Goal: Transaction & Acquisition: Purchase product/service

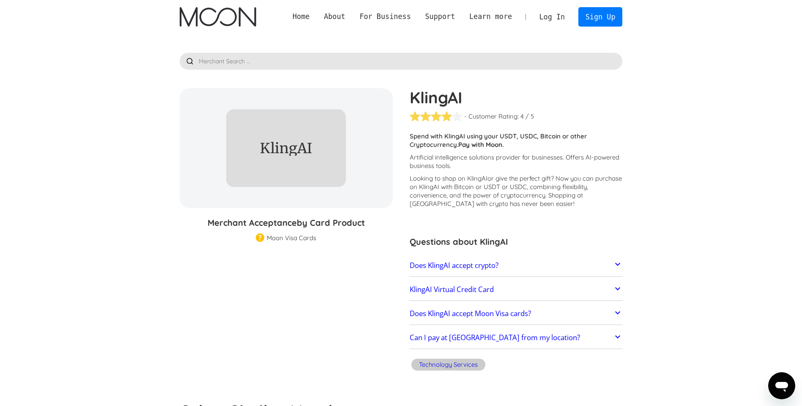
click at [563, 19] on link "Log In" at bounding box center [552, 17] width 40 height 19
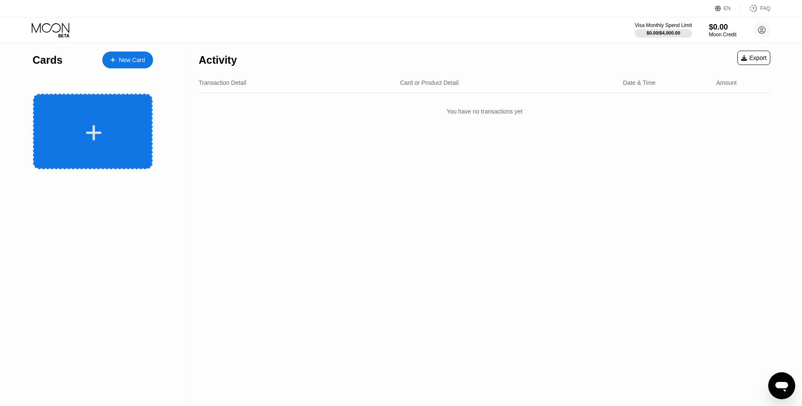
click at [73, 128] on div at bounding box center [93, 132] width 105 height 19
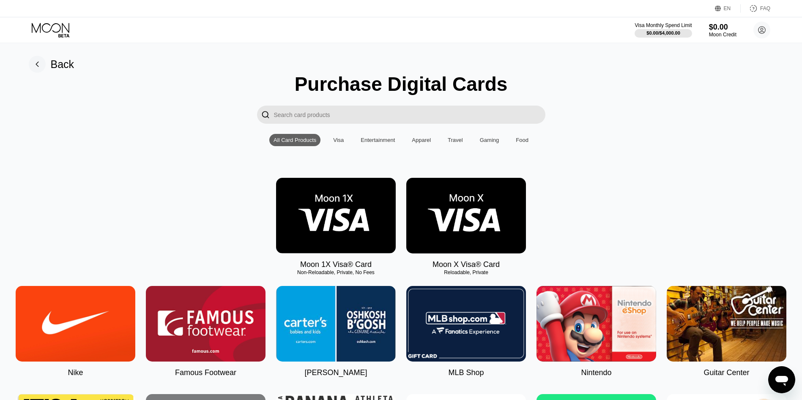
click at [355, 206] on img at bounding box center [336, 216] width 120 height 76
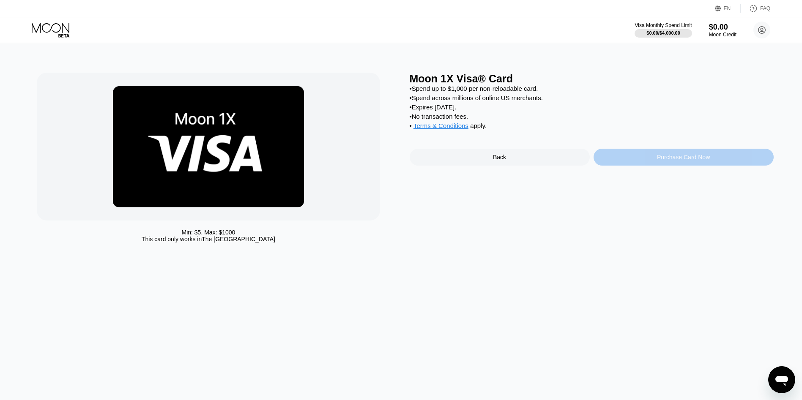
click at [630, 166] on div "Purchase Card Now" at bounding box center [683, 157] width 180 height 17
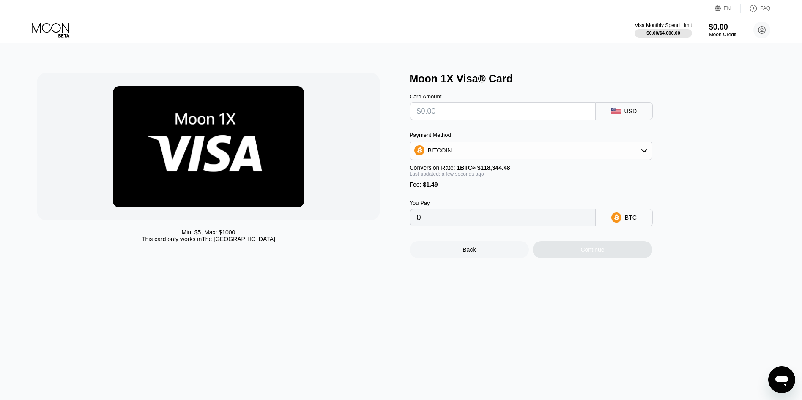
click at [633, 120] on div "USD" at bounding box center [623, 111] width 57 height 18
click at [644, 154] on icon at bounding box center [644, 150] width 7 height 7
click at [494, 201] on div "USDT on TRON" at bounding box center [530, 192] width 237 height 17
type input "0.00"
click at [642, 150] on div "USDT on TRON" at bounding box center [531, 150] width 242 height 17
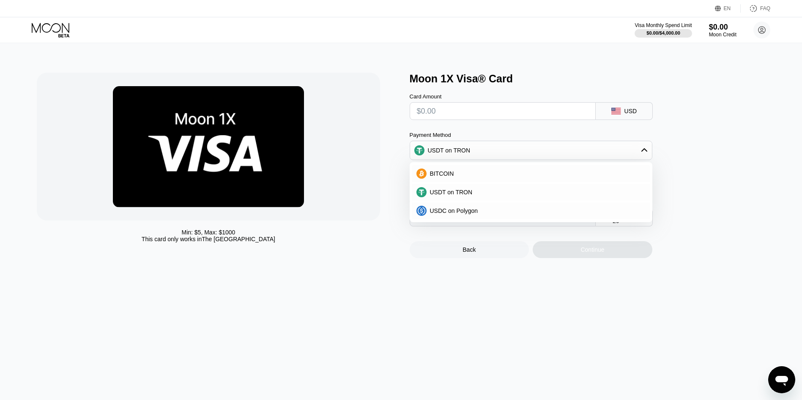
click at [683, 171] on div "Moon 1X Visa® Card Card Amount USD Payment Method USDT on TRON BITCOIN USDT on …" at bounding box center [591, 165] width 364 height 185
click at [505, 190] on div "USDT on TRON" at bounding box center [530, 192] width 237 height 17
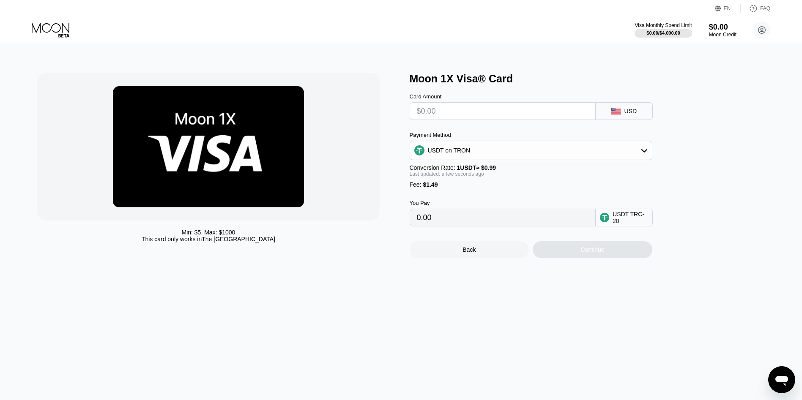
click at [392, 198] on div "Min: $ 5 , Max: $ 1000 This card only works in [GEOGRAPHIC_DATA]" at bounding box center [219, 165] width 364 height 185
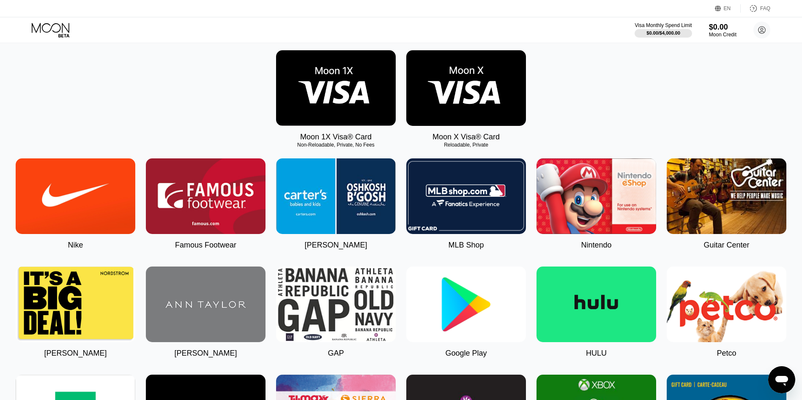
scroll to position [127, 0]
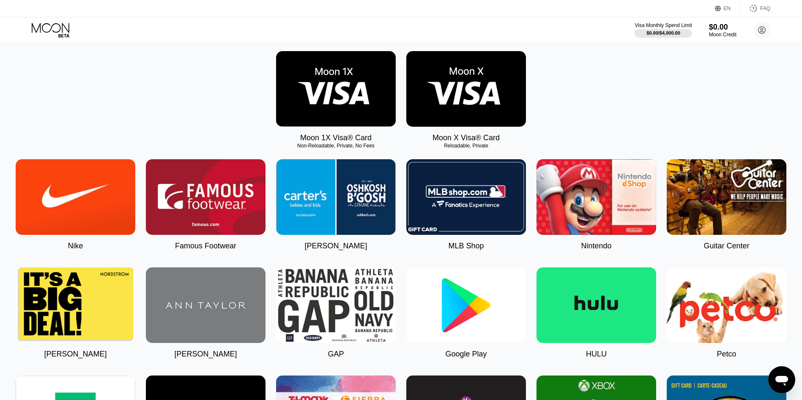
click at [451, 86] on img at bounding box center [466, 89] width 120 height 76
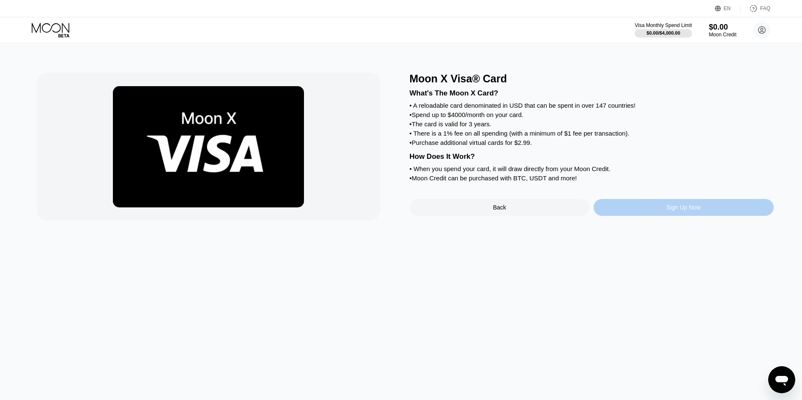
click at [656, 216] on div "Sign Up Now" at bounding box center [683, 207] width 180 height 17
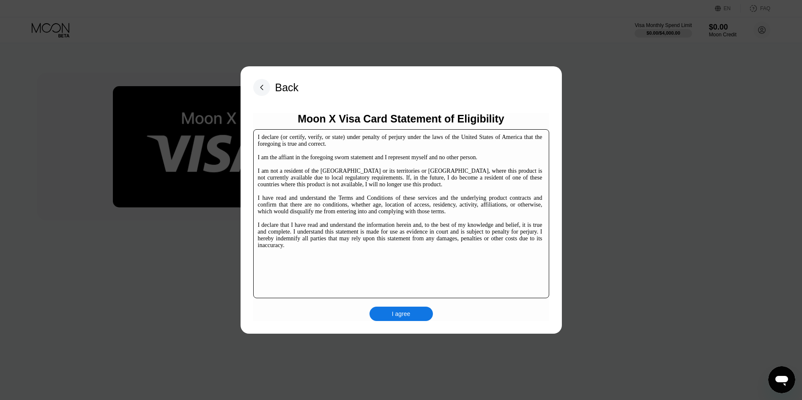
click at [421, 319] on div "I agree" at bounding box center [400, 314] width 63 height 14
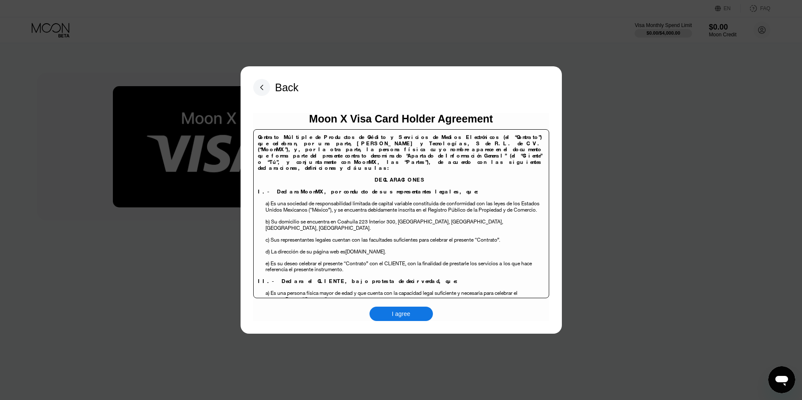
click at [426, 314] on div "I agree" at bounding box center [400, 314] width 63 height 14
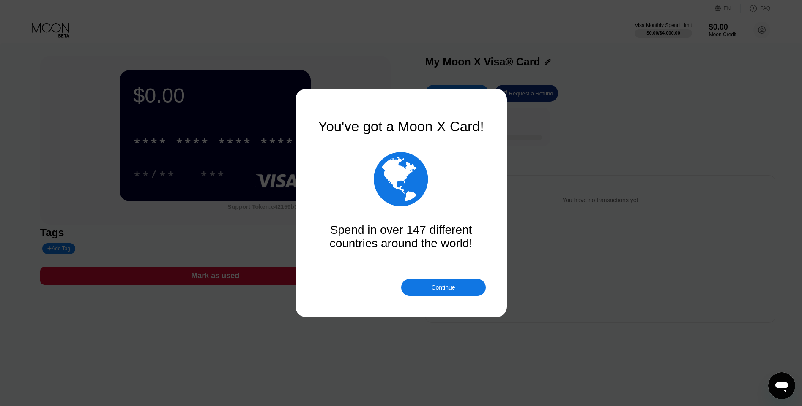
click at [445, 289] on div "Continue" at bounding box center [443, 287] width 24 height 7
